Goal: Check status: Check status

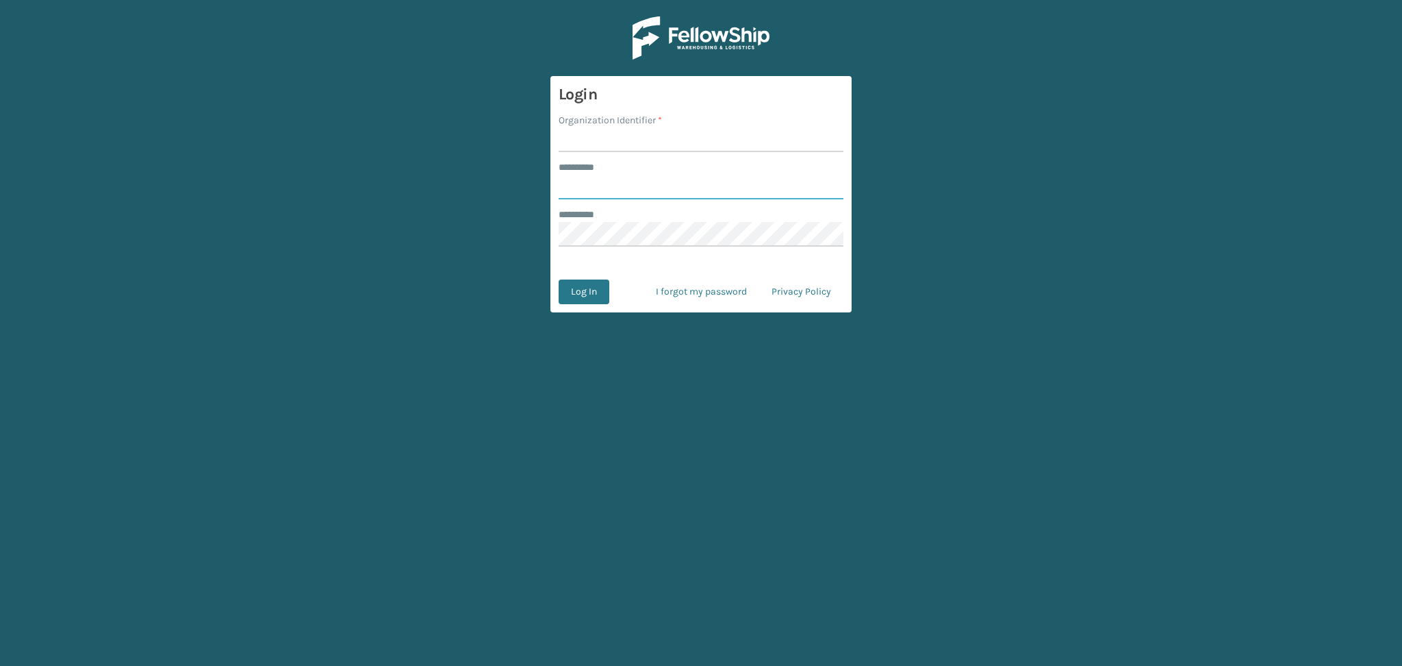
type input "******"
click at [573, 132] on input "Organization Identifier *" at bounding box center [701, 139] width 285 height 25
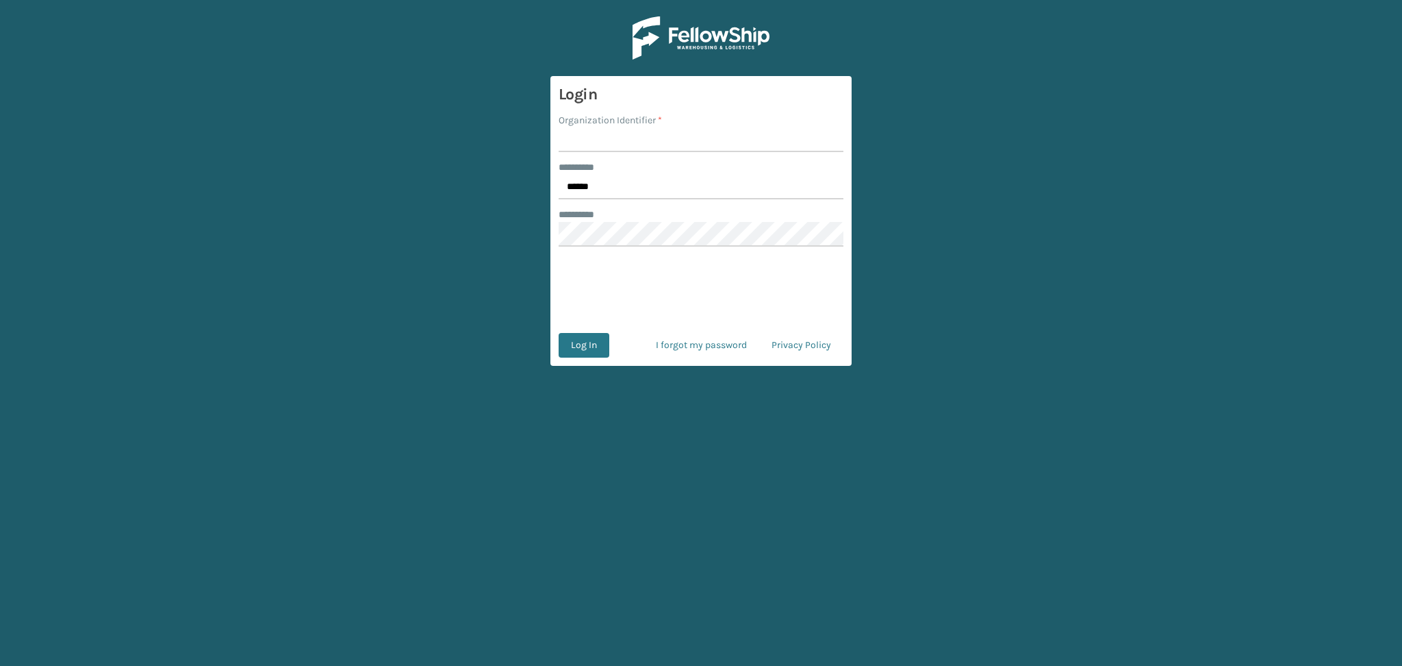
click at [611, 144] on input "Organization Identifier *" at bounding box center [701, 139] width 285 height 25
click at [629, 135] on input "Organization Identifier *" at bounding box center [701, 139] width 285 height 25
type input "LifeStyle"
click at [585, 352] on button "Log In" at bounding box center [584, 345] width 51 height 25
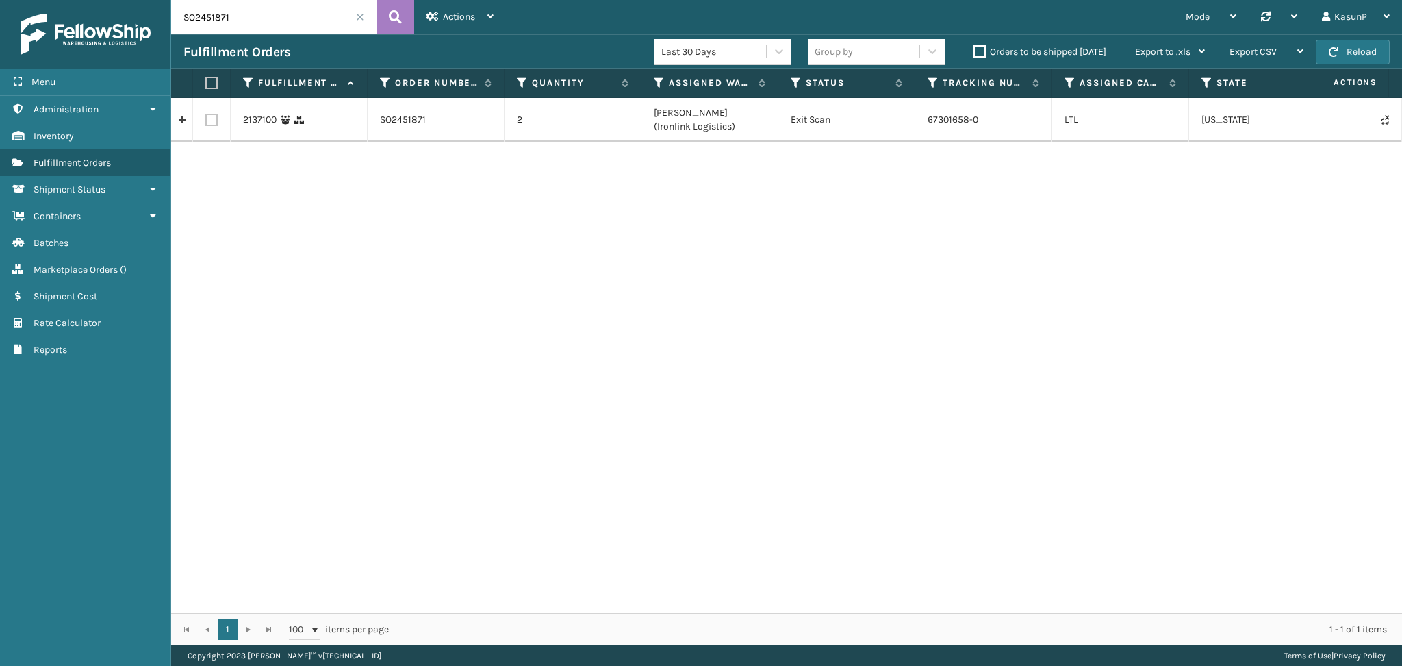
click at [198, 14] on input "SO2451871" at bounding box center [273, 17] width 205 height 34
click at [396, 15] on icon at bounding box center [395, 17] width 13 height 21
drag, startPoint x: 983, startPoint y: 114, endPoint x: 924, endPoint y: 121, distance: 59.3
click at [924, 121] on td "67301658-0" at bounding box center [984, 120] width 137 height 44
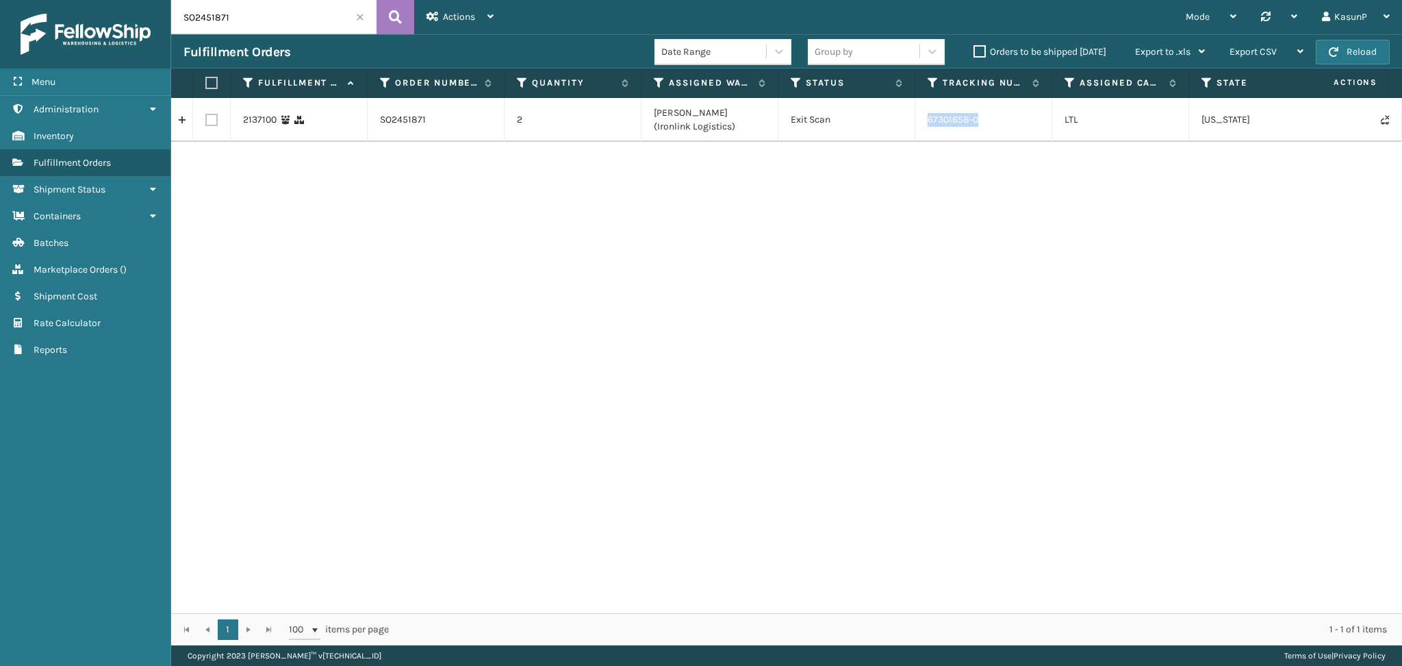
copy td "67301658-0"
